Goal: Manage account settings

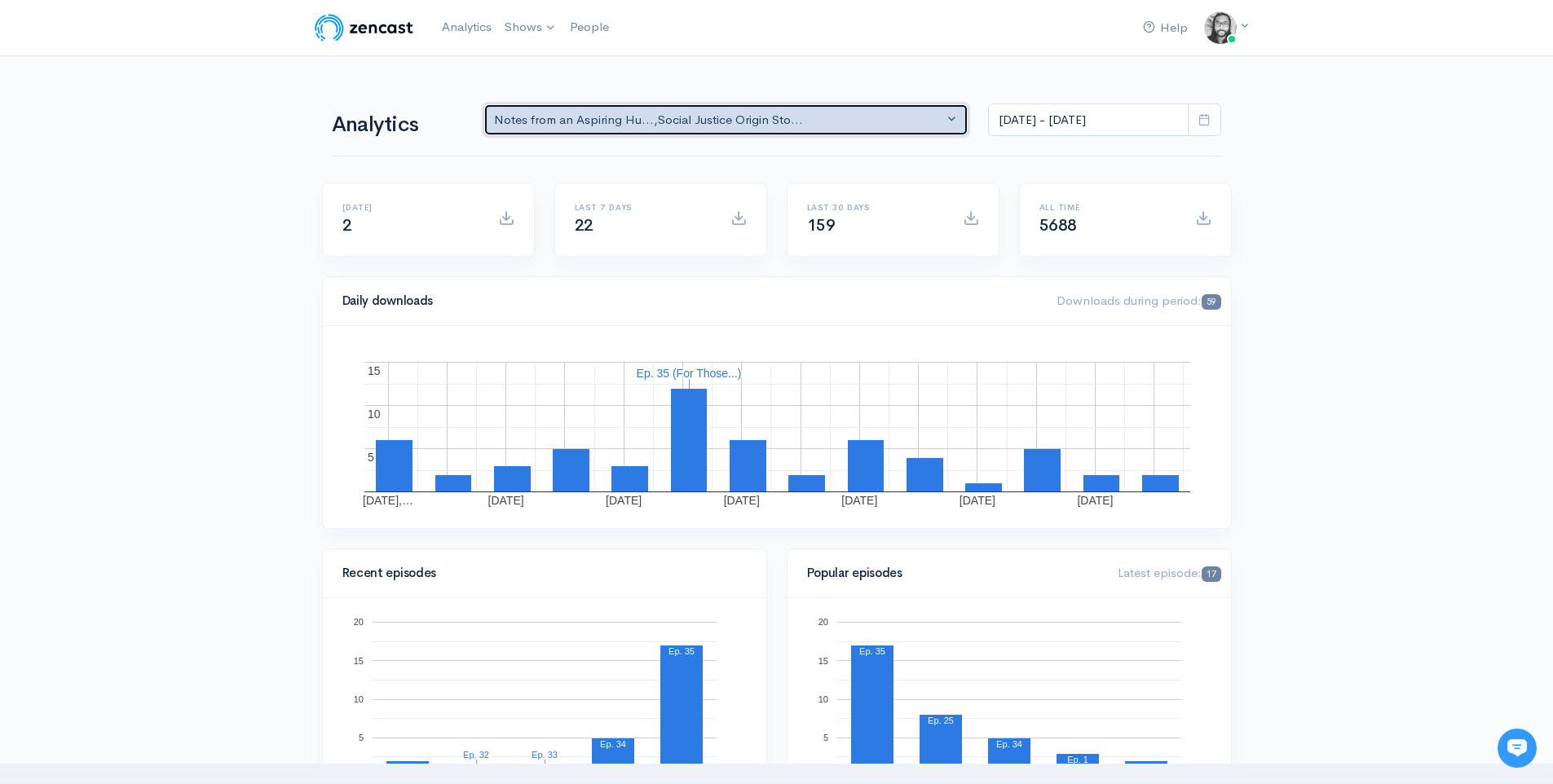
click at [774, 126] on div "Notes from an Aspiring Hu... , Social Justice Origin Sto..." at bounding box center [719, 120] width 450 height 19
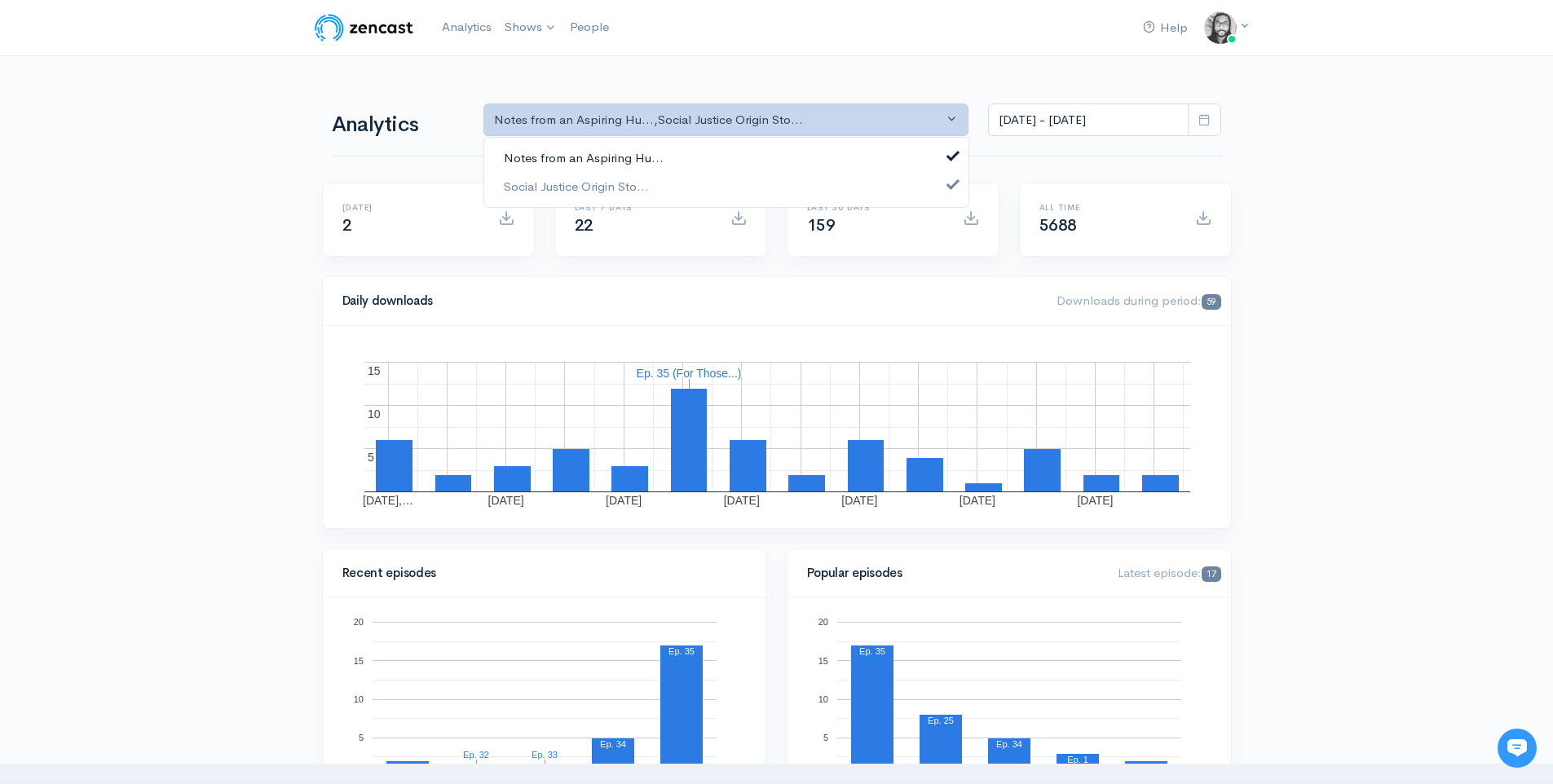
click at [769, 151] on link "Notes from an Aspiring Hu..." at bounding box center [726, 158] width 484 height 28
select select "14701"
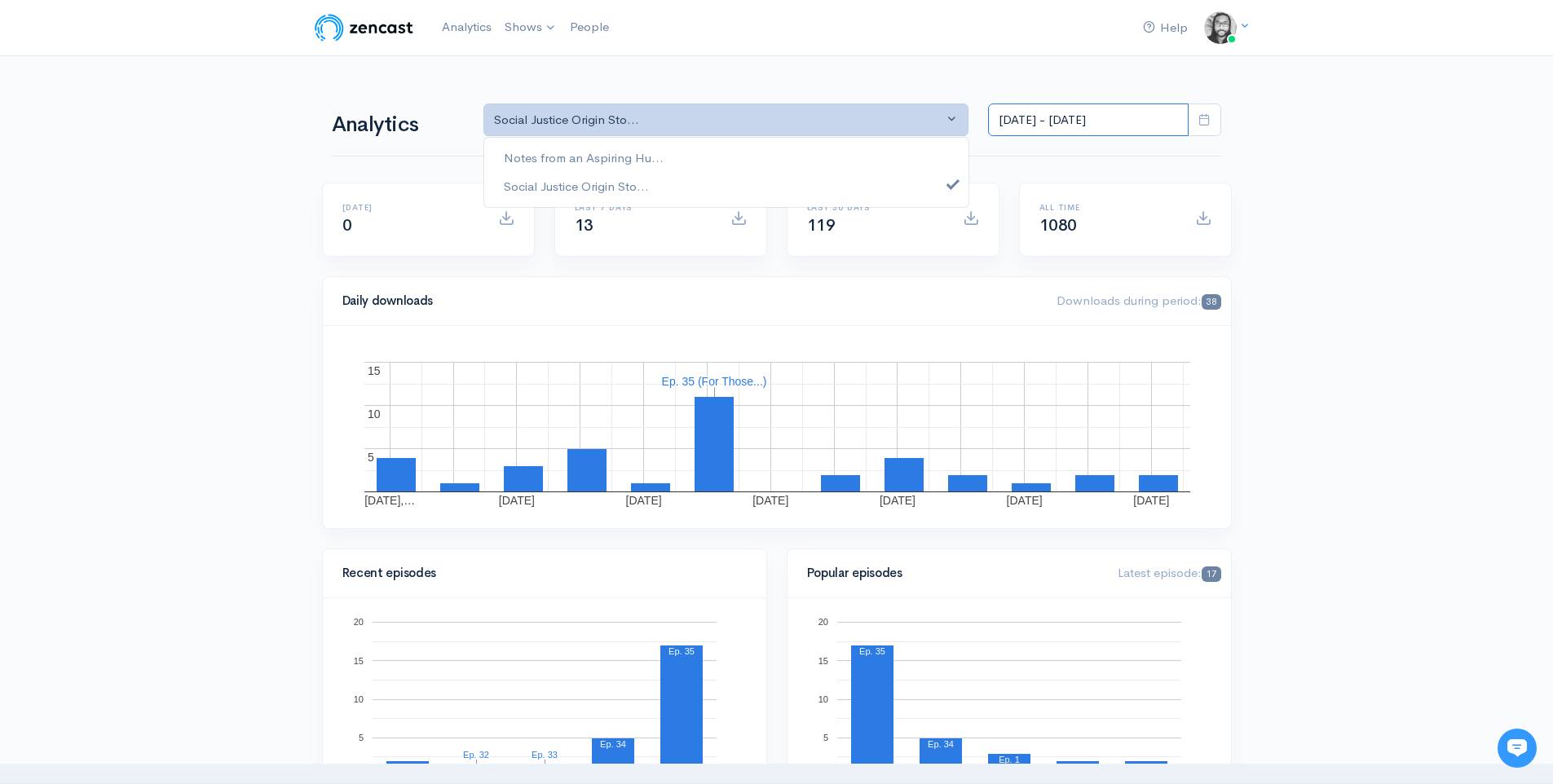
click at [1046, 130] on input "[DATE] - [DATE]" at bounding box center [1087, 120] width 200 height 34
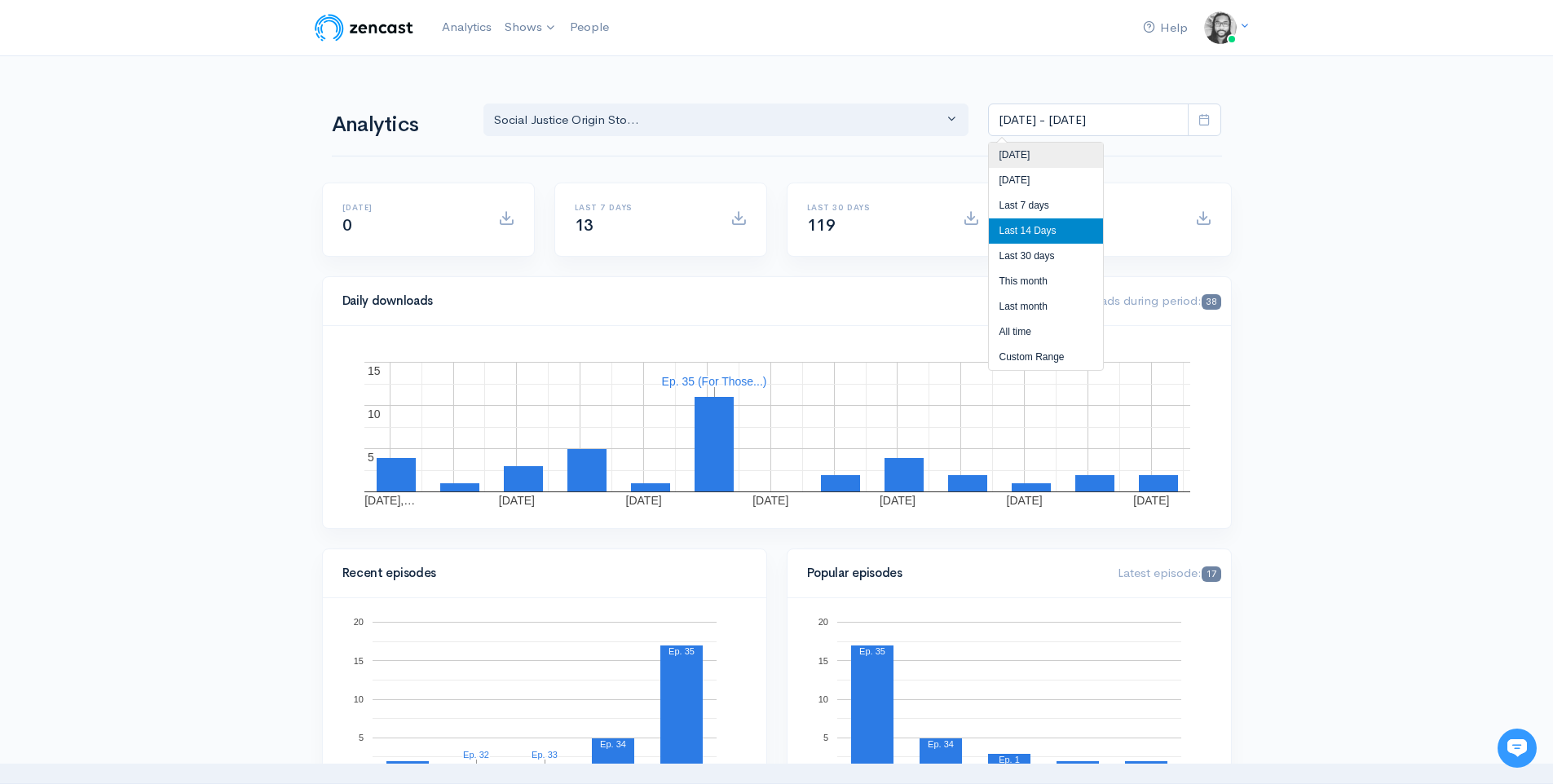
click at [1040, 152] on li "[DATE]" at bounding box center [1045, 155] width 114 height 25
type input "[DATE] - [DATE]"
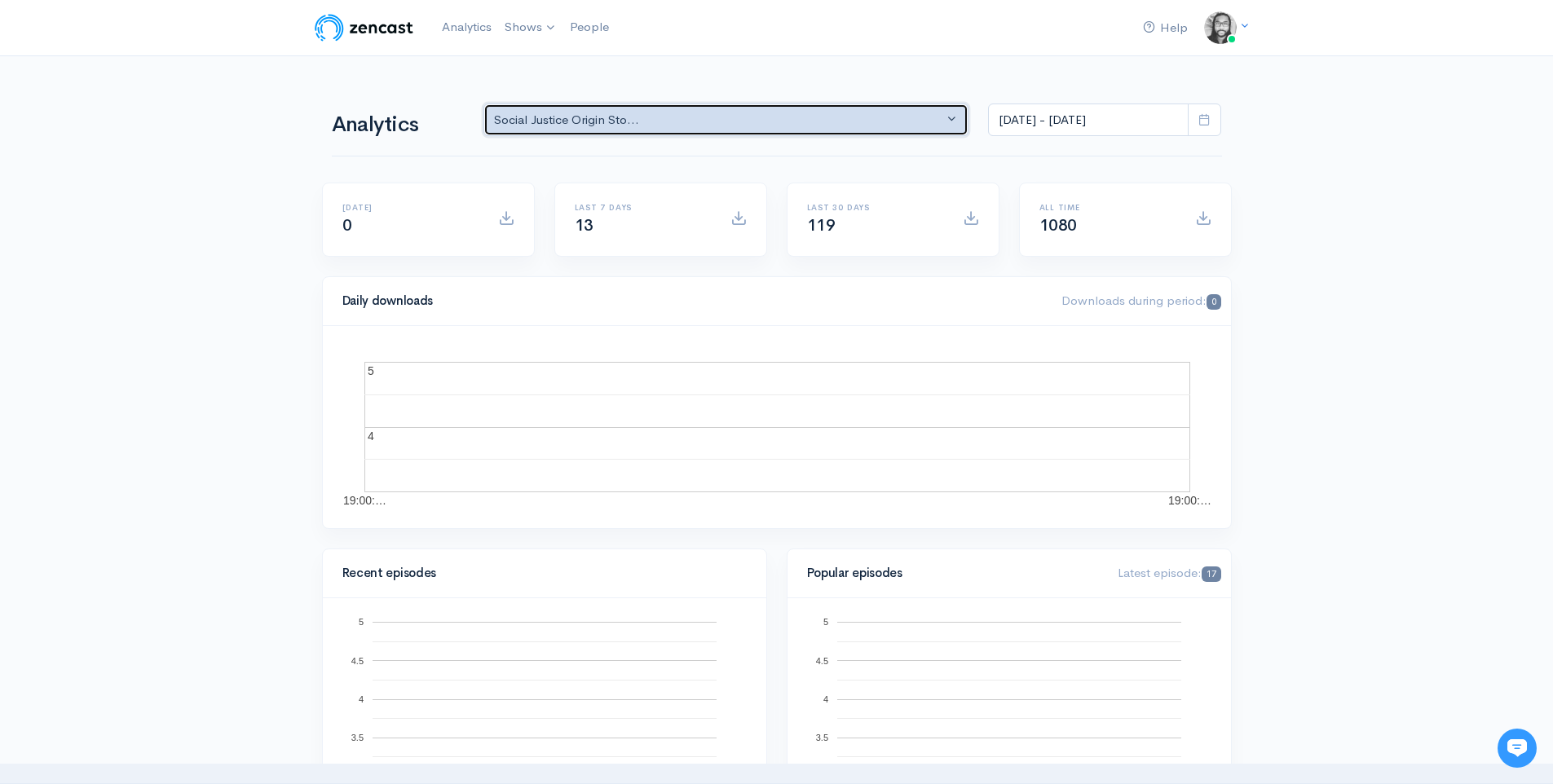
click at [778, 131] on button "Social Justice Origin Sto..." at bounding box center [726, 120] width 485 height 34
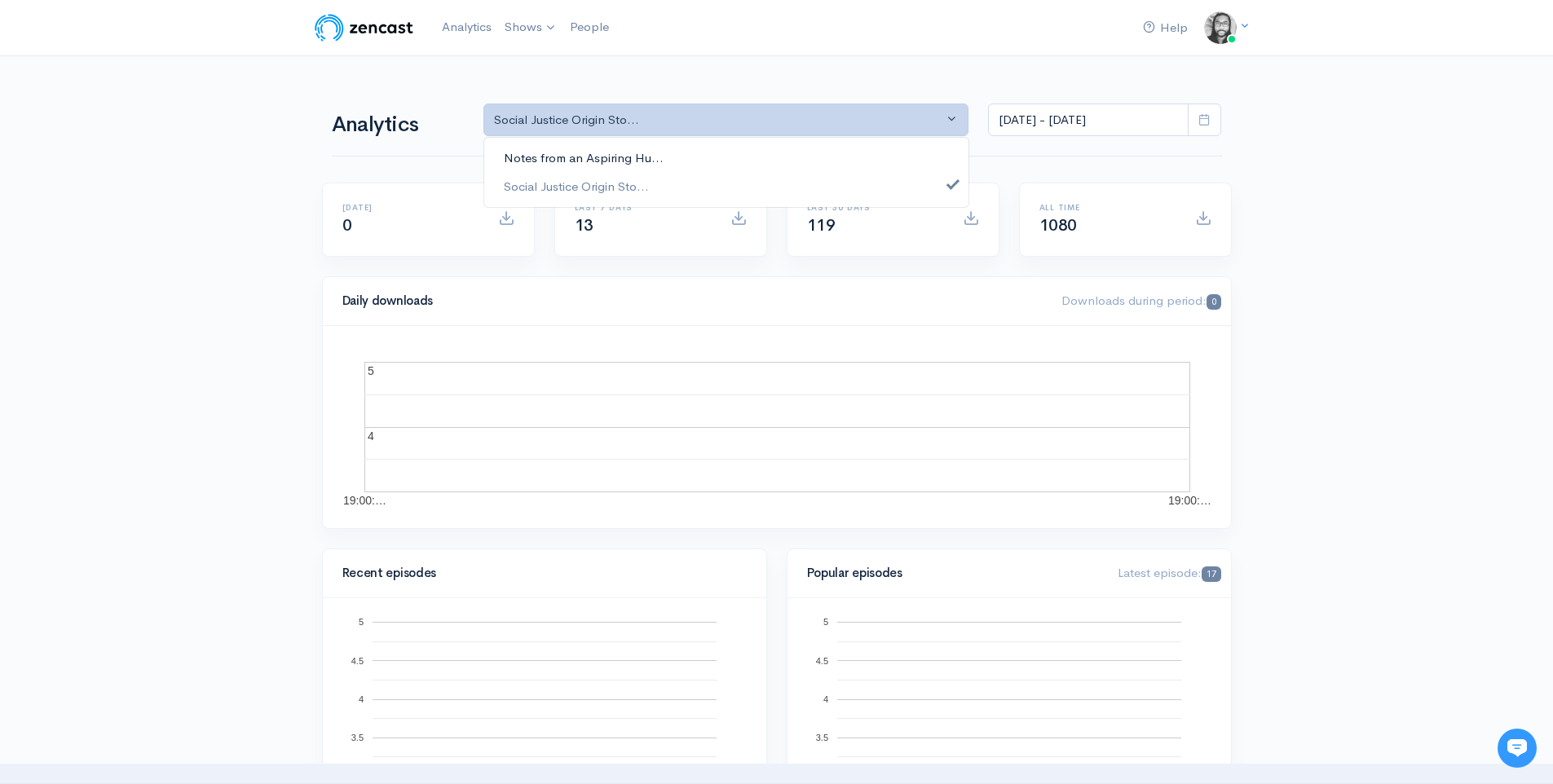
click at [770, 157] on link "Notes from an Aspiring Hu..." at bounding box center [726, 158] width 484 height 28
select select "5809"
click at [776, 183] on link "Social Justice Origin Sto..." at bounding box center [726, 186] width 484 height 28
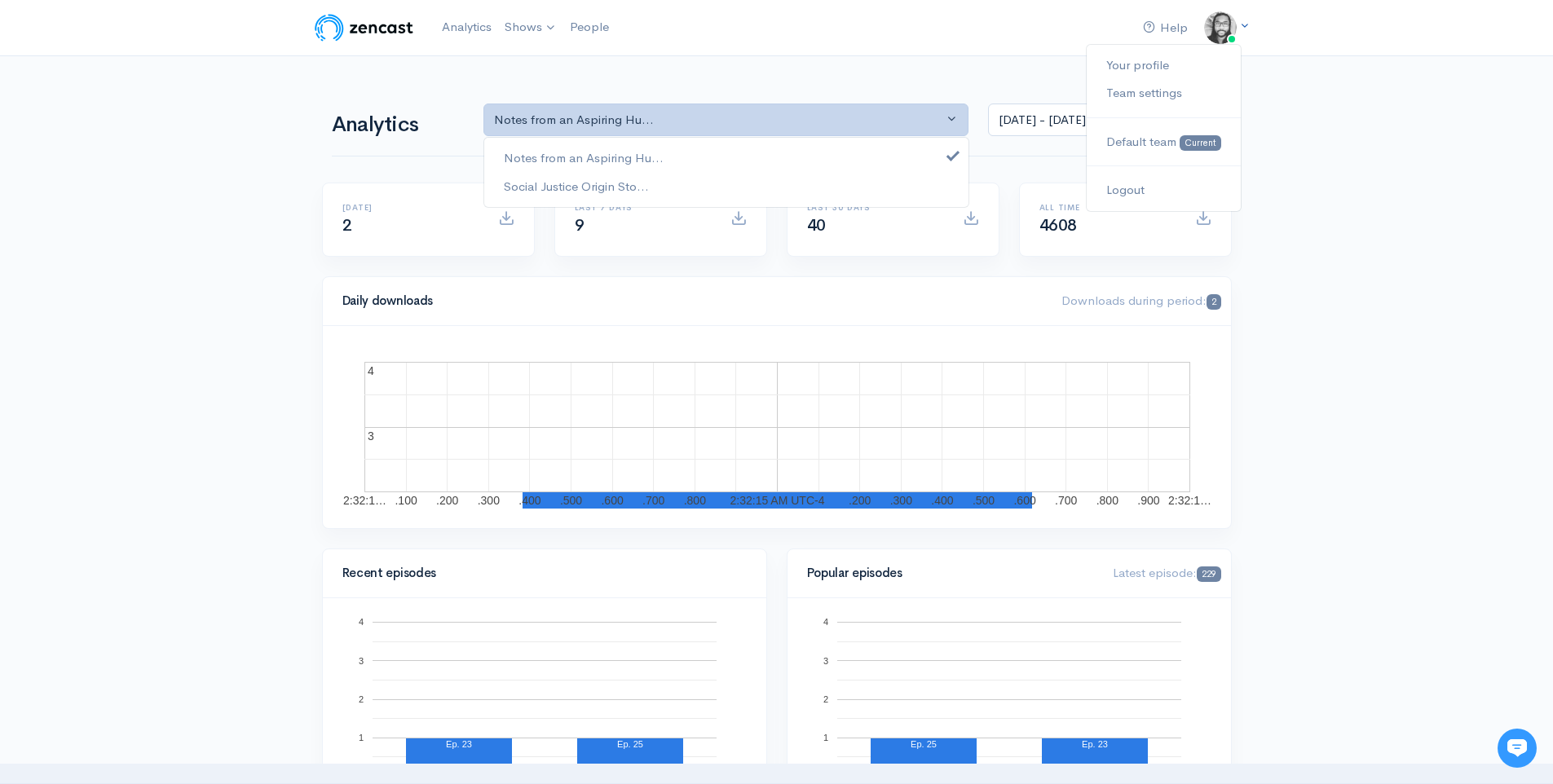
click at [1209, 35] on img at bounding box center [1220, 27] width 33 height 33
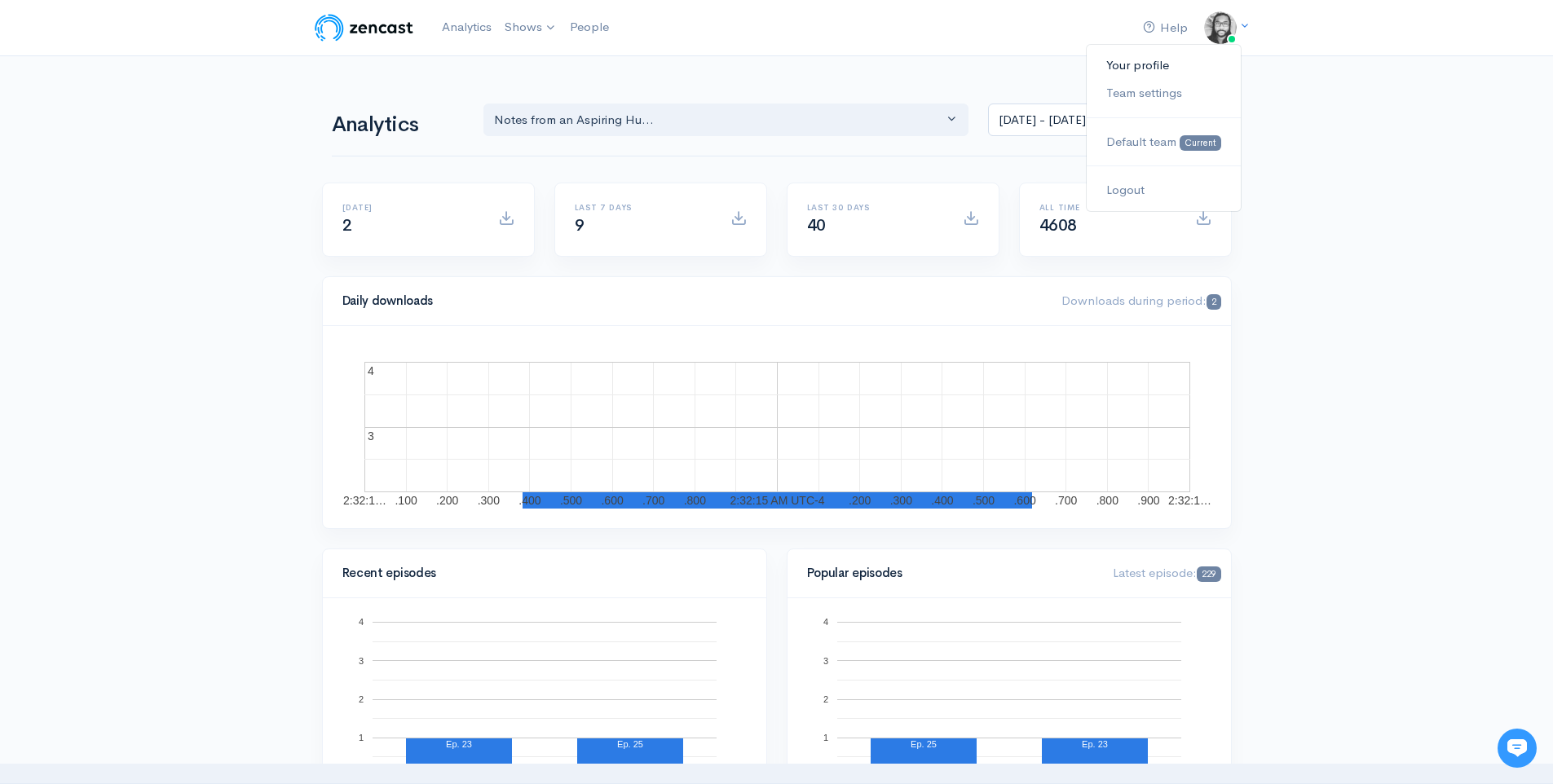
click at [1181, 60] on link "Your profile" at bounding box center [1163, 66] width 153 height 28
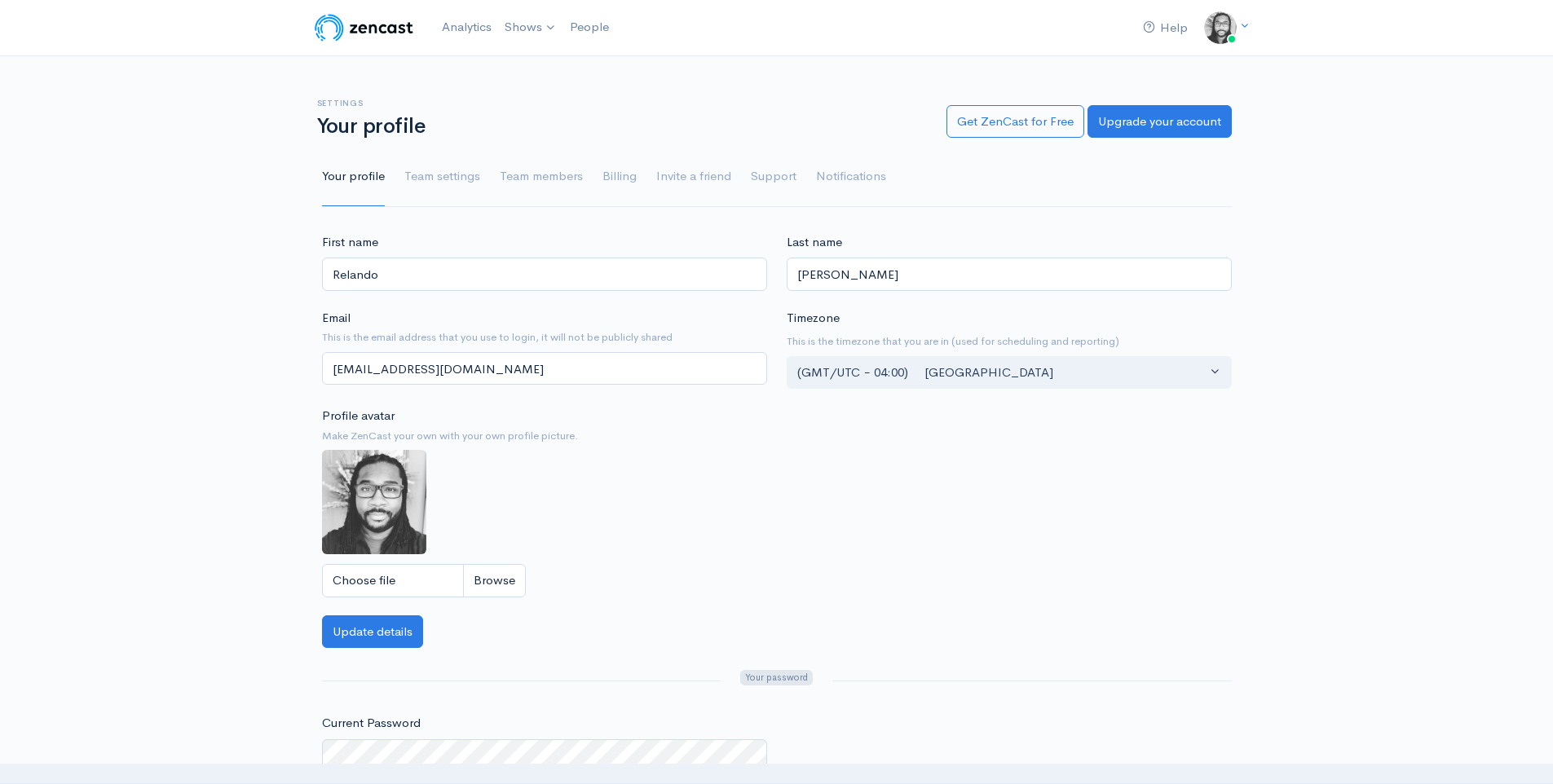
click at [246, 186] on div "Settings Your profile Get ZenCast for Free Upgrade your account Your profile Te…" at bounding box center [776, 143] width 1553 height 128
click at [371, 39] on img at bounding box center [364, 27] width 103 height 33
